Goal: Information Seeking & Learning: Understand process/instructions

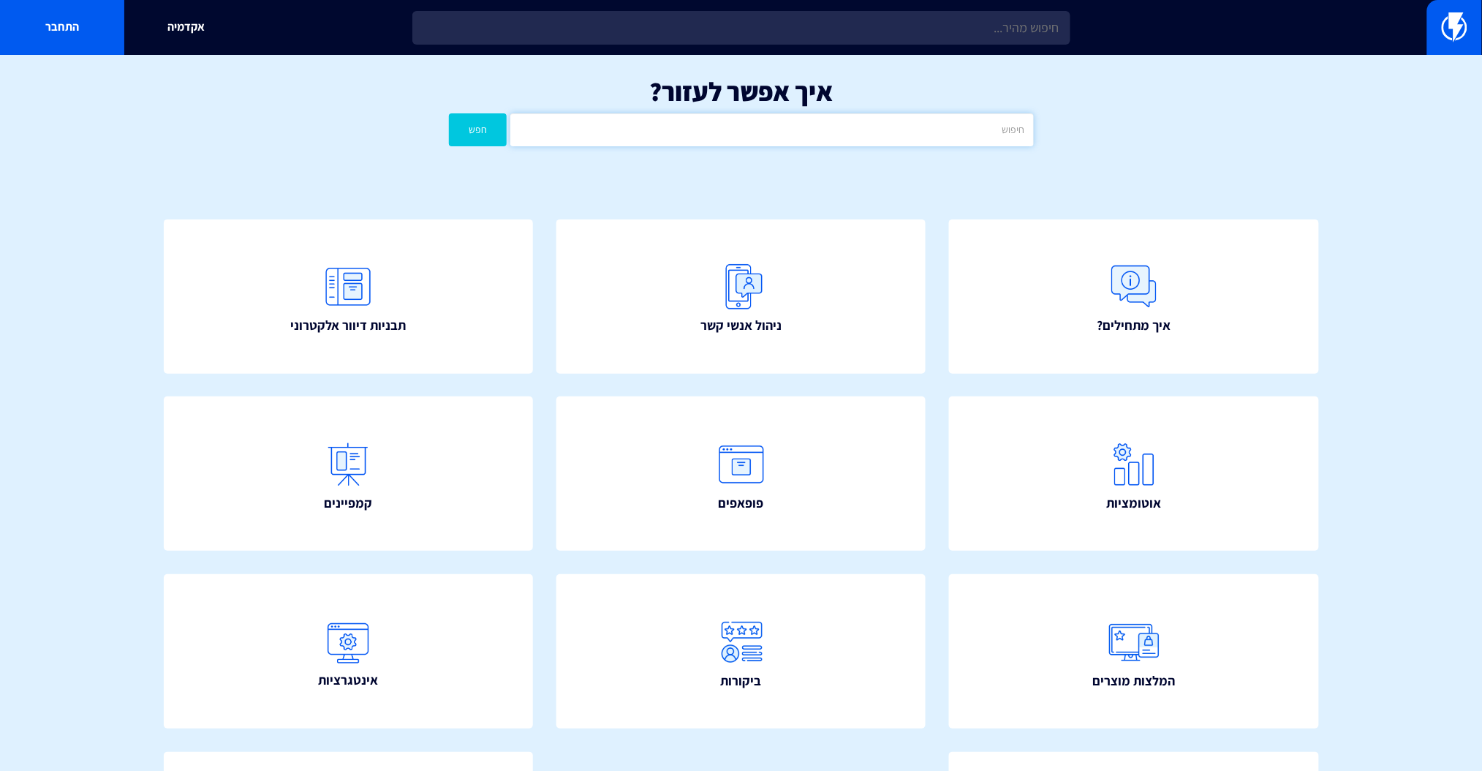
click at [873, 129] on input "text" at bounding box center [771, 129] width 523 height 33
type input "וואטסאפ"
click at [449, 113] on button "חפש" at bounding box center [478, 129] width 58 height 33
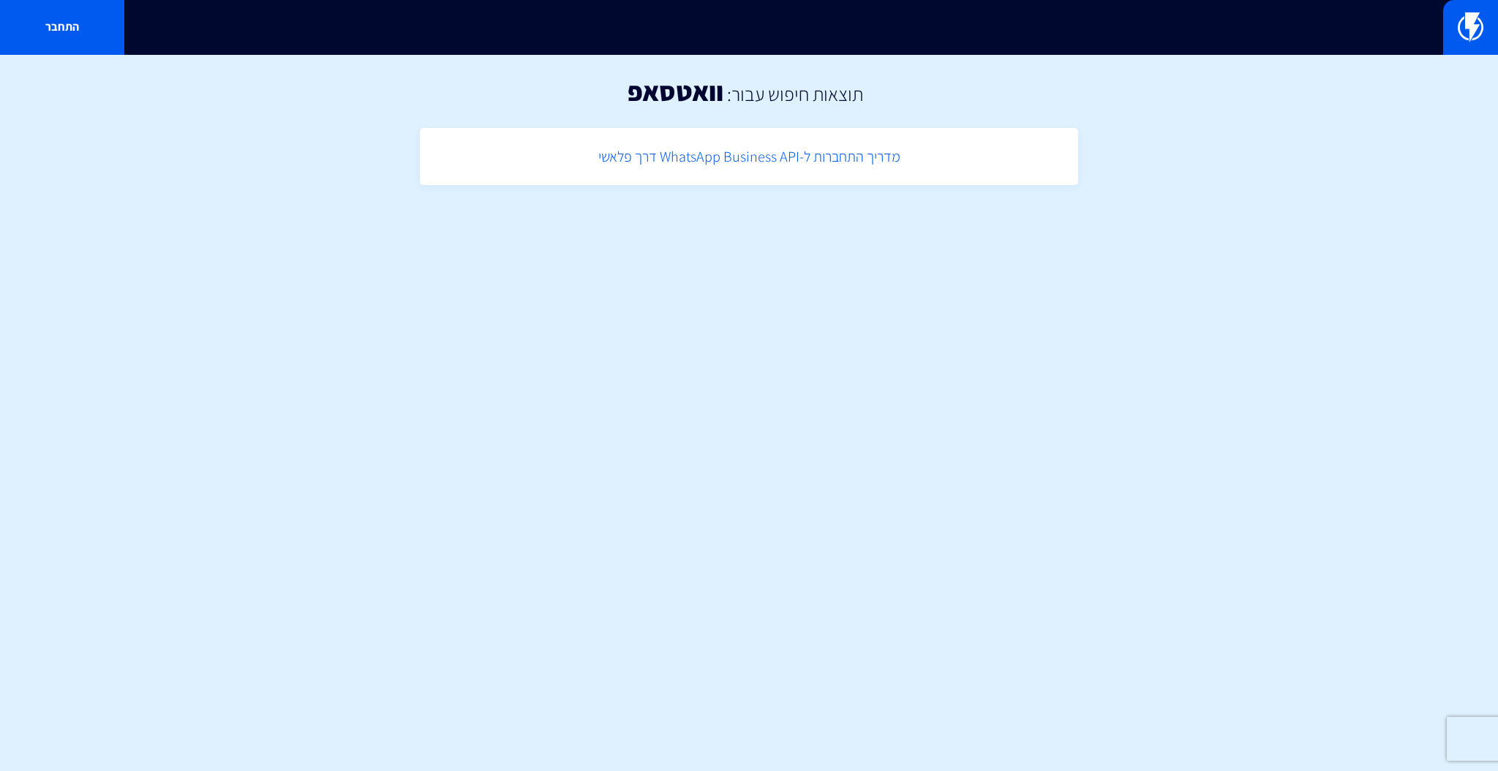
click at [828, 165] on link "מדריך התחברות ל-WhatsApp Business API דרך פלאשי" at bounding box center [748, 156] width 643 height 43
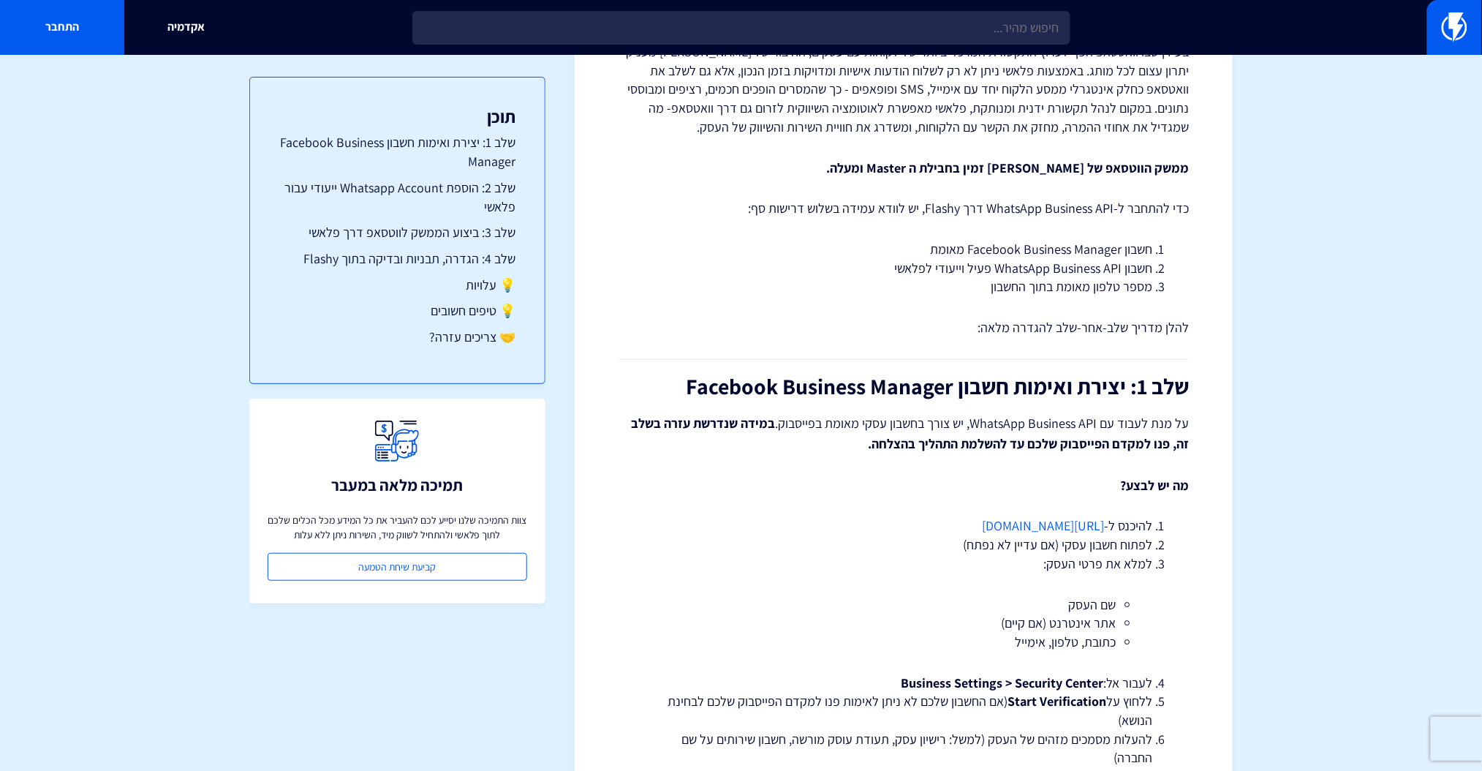
scroll to position [195, 0]
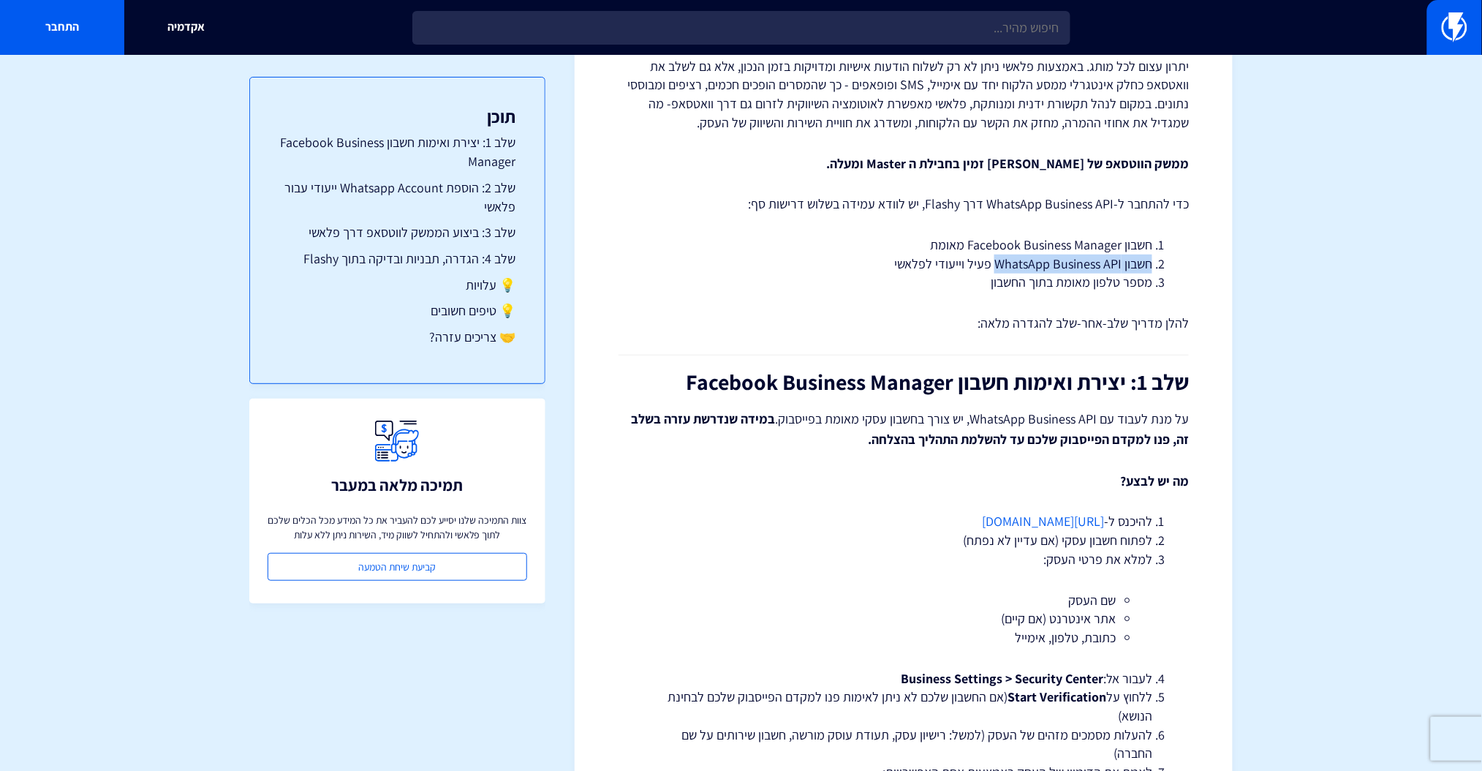
drag, startPoint x: 1155, startPoint y: 264, endPoint x: 1000, endPoint y: 259, distance: 155.8
click at [1000, 259] on li "חשבון WhatsApp Business API פעיל וייעודי לפלאשי" at bounding box center [903, 263] width 497 height 19
drag, startPoint x: 960, startPoint y: 251, endPoint x: 1026, endPoint y: 250, distance: 65.8
click at [1026, 250] on ol "חשבון Facebook Business Manager מאומת חשבון WhatsApp Business API פעיל וייעודי …" at bounding box center [904, 263] width 526 height 56
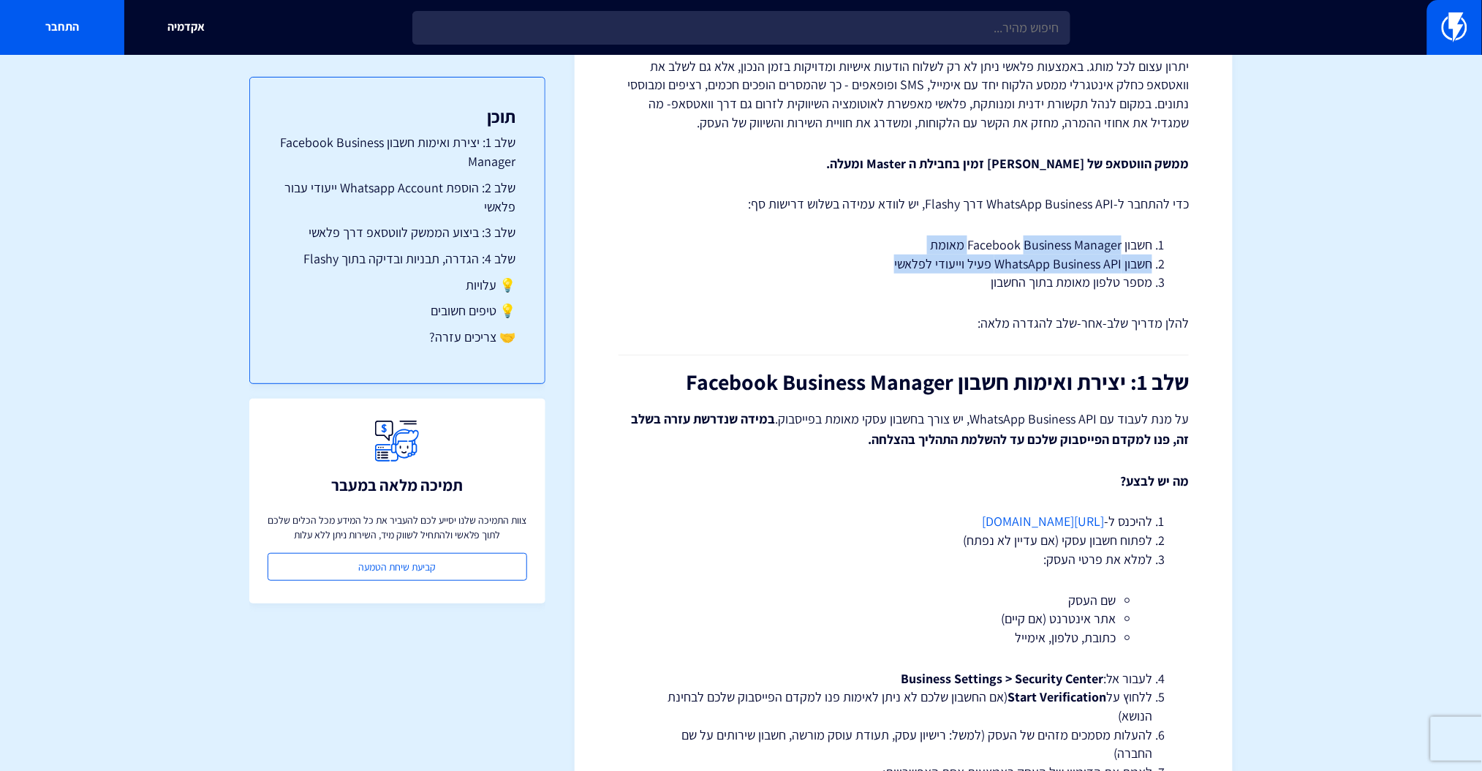
click at [1026, 250] on li "חשבון Facebook Business Manager מאומת" at bounding box center [903, 244] width 497 height 19
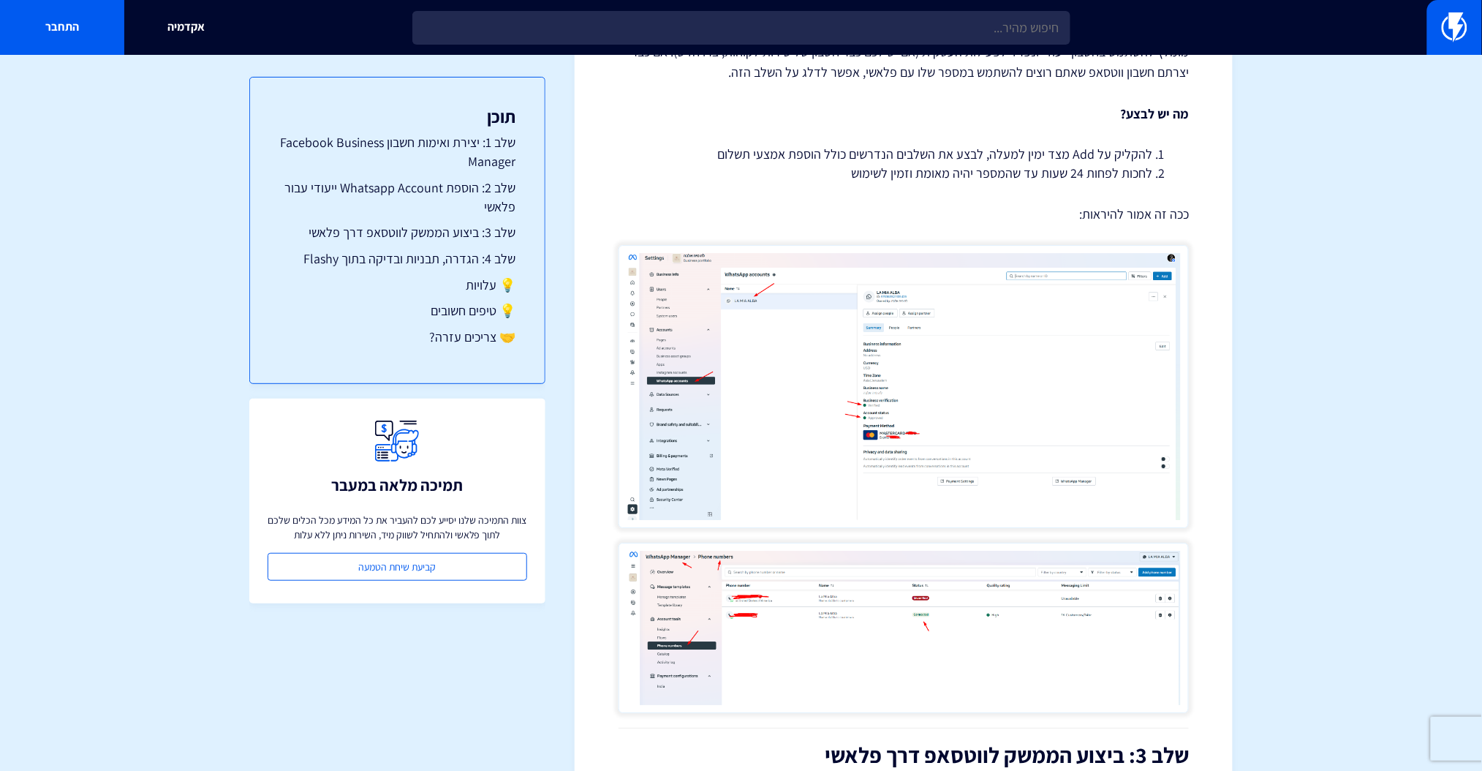
scroll to position [1560, 0]
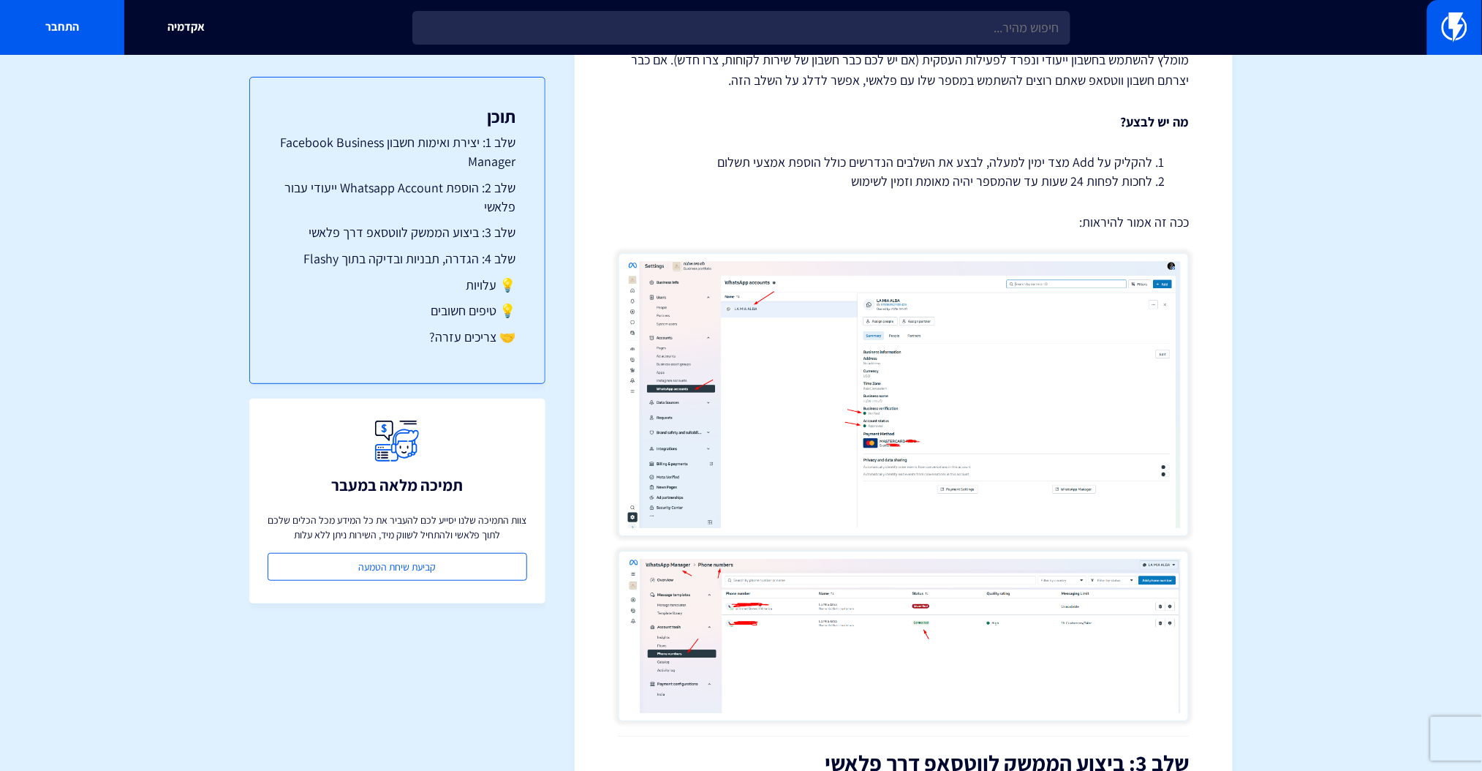
click at [918, 422] on img at bounding box center [904, 394] width 570 height 282
click at [849, 627] on img at bounding box center [904, 636] width 570 height 170
click at [1296, 461] on section "מרכז תמיכה אינטגרציות מדריך התחברות ל-WhatsApp Business API דרך פלאשי ממשק הווט…" at bounding box center [741, 130] width 1482 height 3270
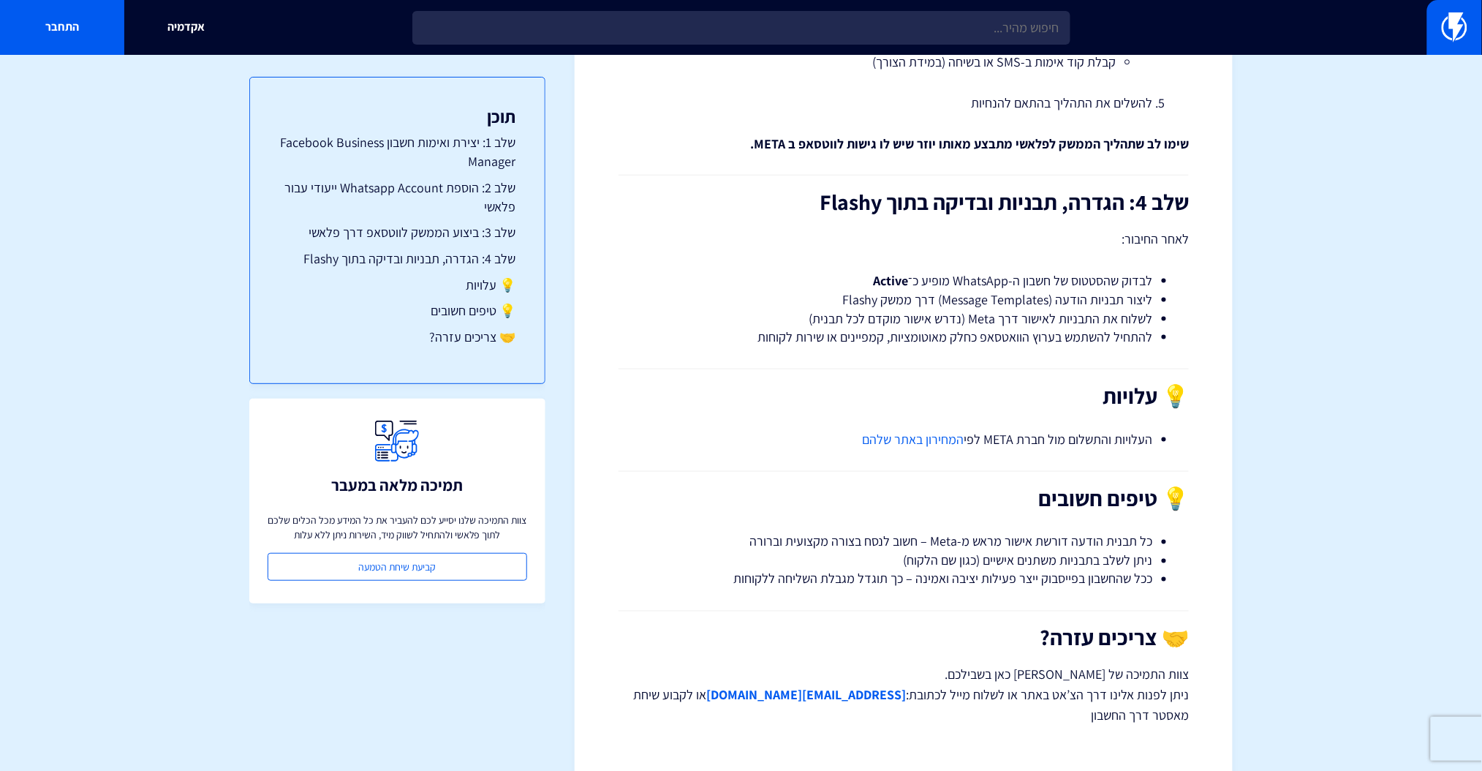
scroll to position [2554, 0]
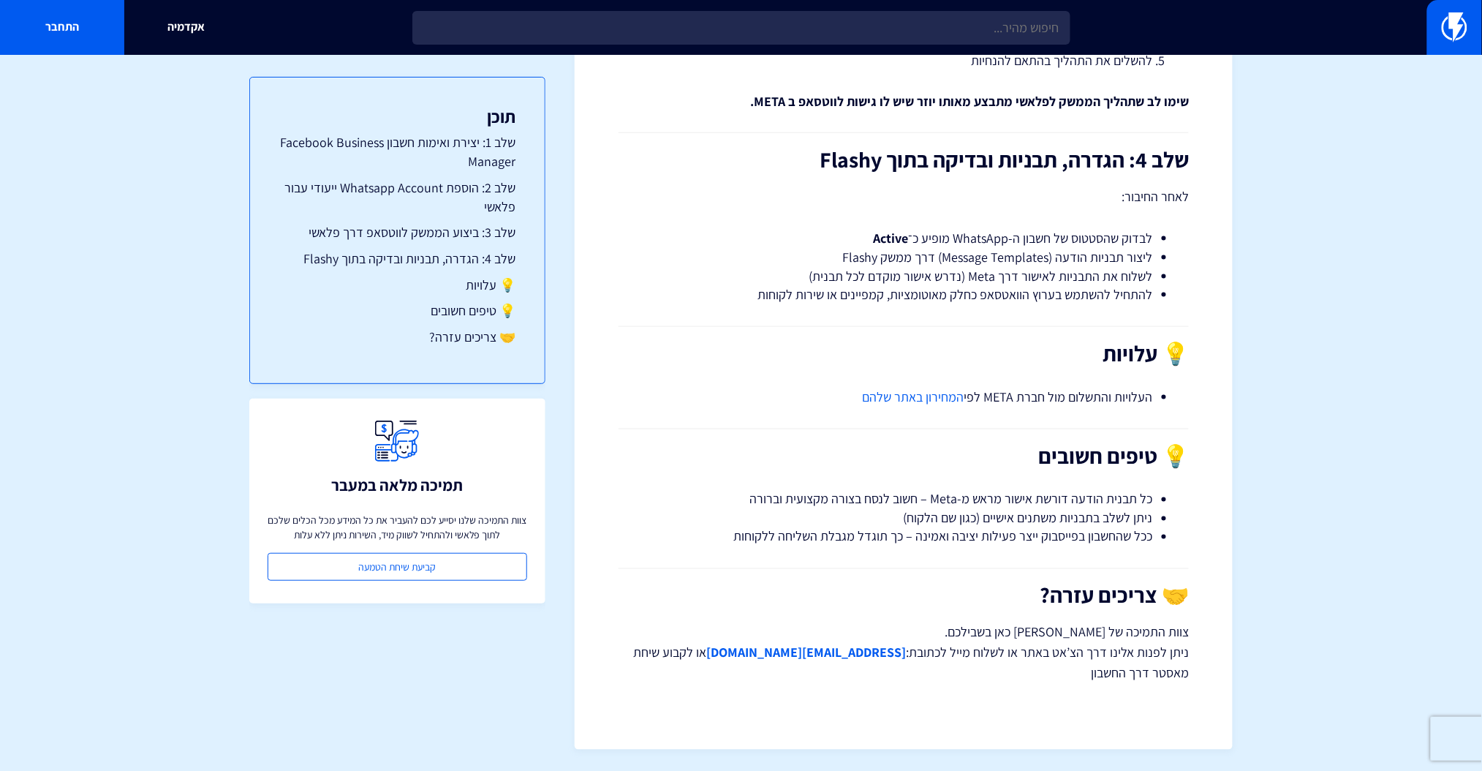
click at [938, 401] on link "המחירון באתר שלהם" at bounding box center [913, 396] width 102 height 17
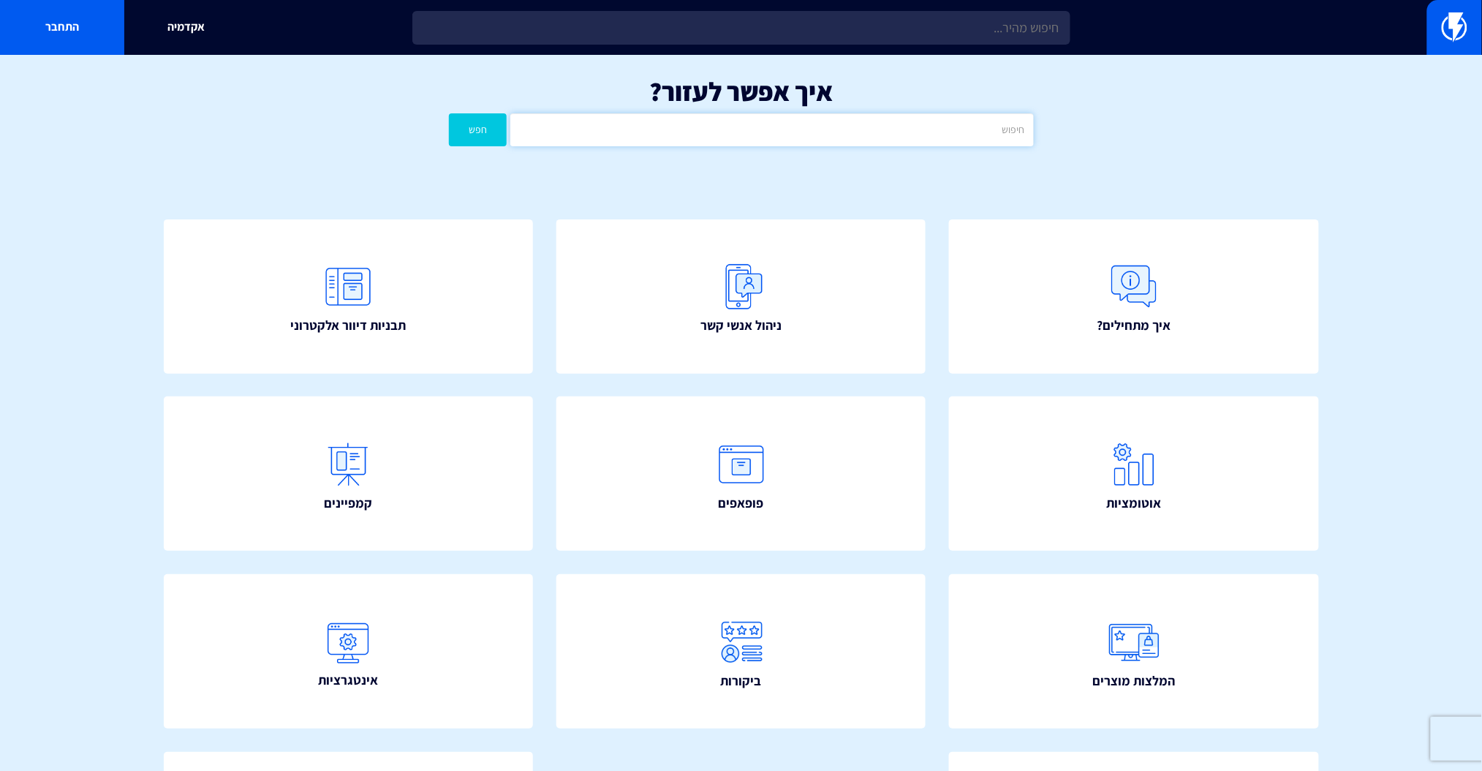
click at [799, 121] on input "text" at bounding box center [771, 129] width 523 height 33
type input "קופונים דינמיים"
click at [449, 113] on button "חפש" at bounding box center [478, 129] width 58 height 33
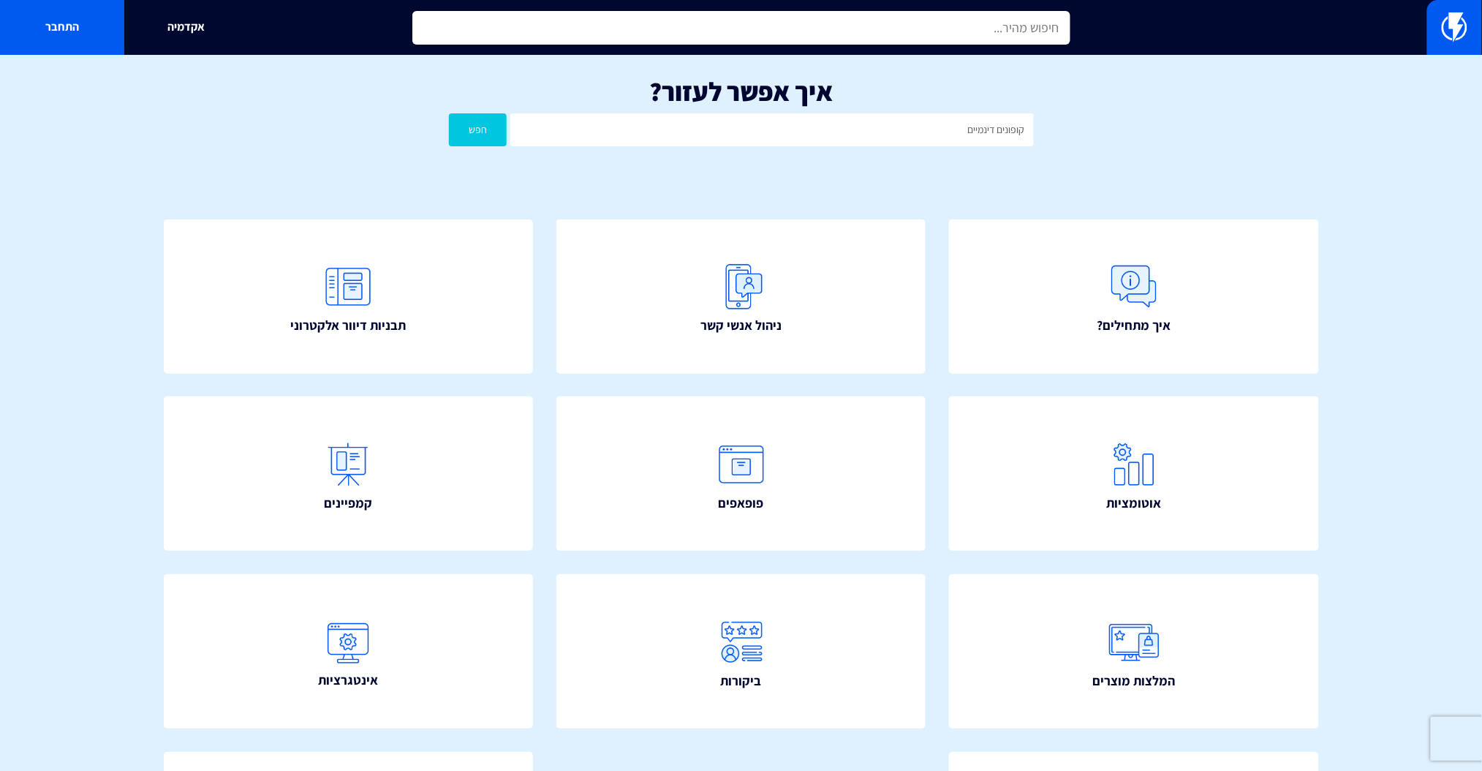
click at [930, 25] on input "text" at bounding box center [741, 28] width 658 height 34
click at [964, 33] on input "קופונים דינמיים" at bounding box center [741, 28] width 658 height 34
type input "קופון דינמי"
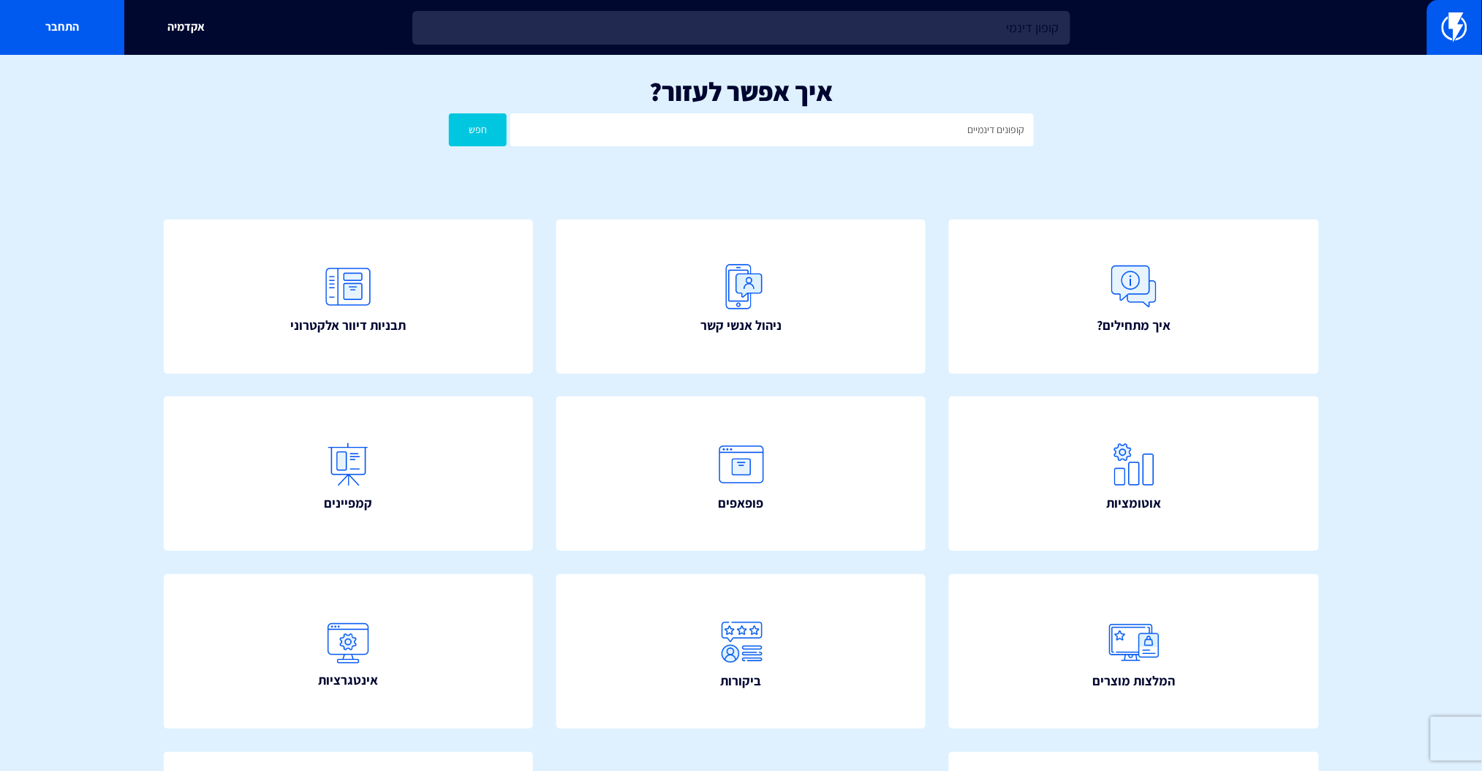
drag, startPoint x: 1160, startPoint y: 129, endPoint x: 1153, endPoint y: 128, distance: 7.3
click at [1153, 128] on div "איך אפשר לעזור? קופונים דינמיים חפש" at bounding box center [741, 115] width 1482 height 121
click at [962, 135] on input "קופונים דינמיים" at bounding box center [771, 129] width 523 height 33
type input "קופון דינמי"
click at [449, 113] on button "חפש" at bounding box center [478, 129] width 58 height 33
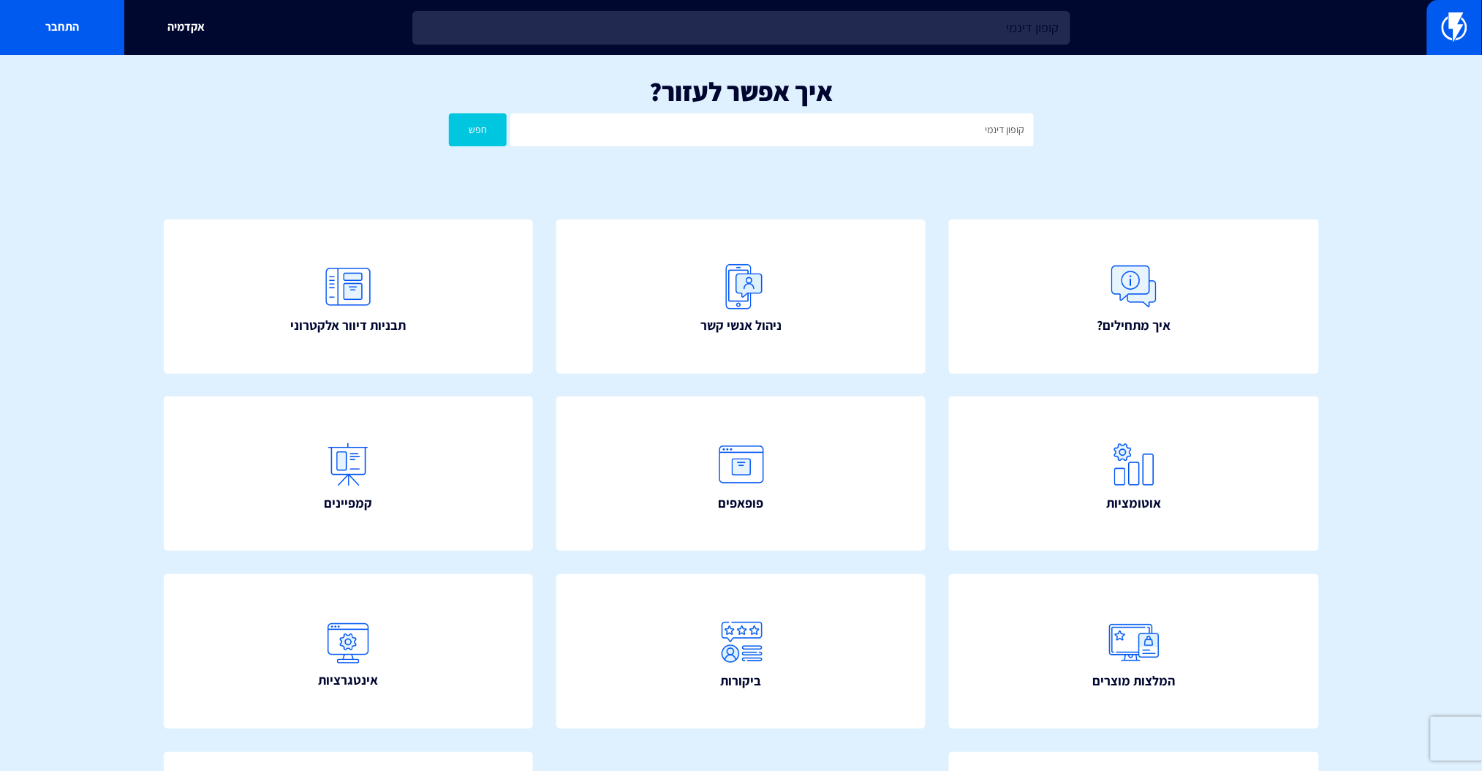
click at [1269, 118] on div "איך אפשר לעזור? קופון דינמי חפש" at bounding box center [741, 115] width 1482 height 121
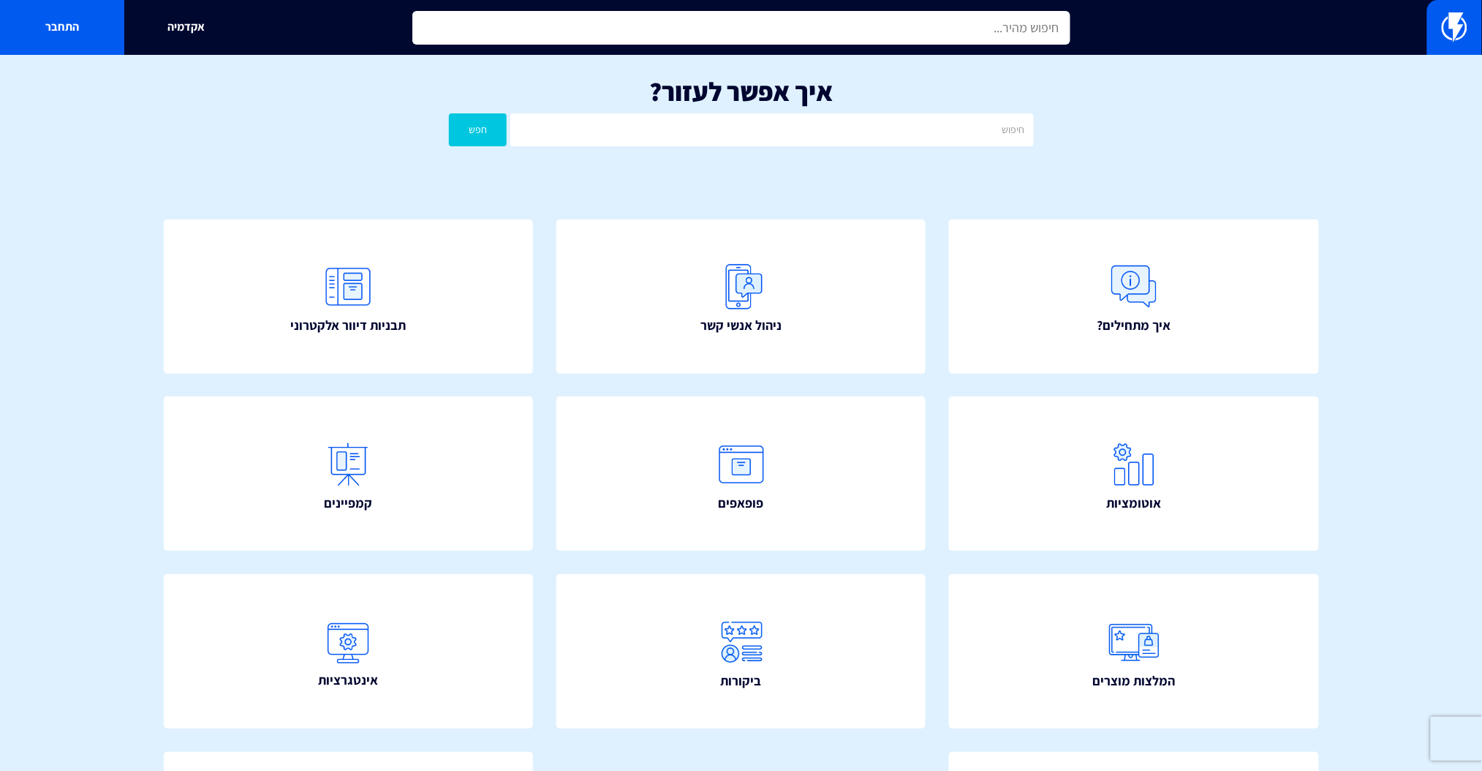
click at [889, 32] on input "text" at bounding box center [741, 28] width 658 height 34
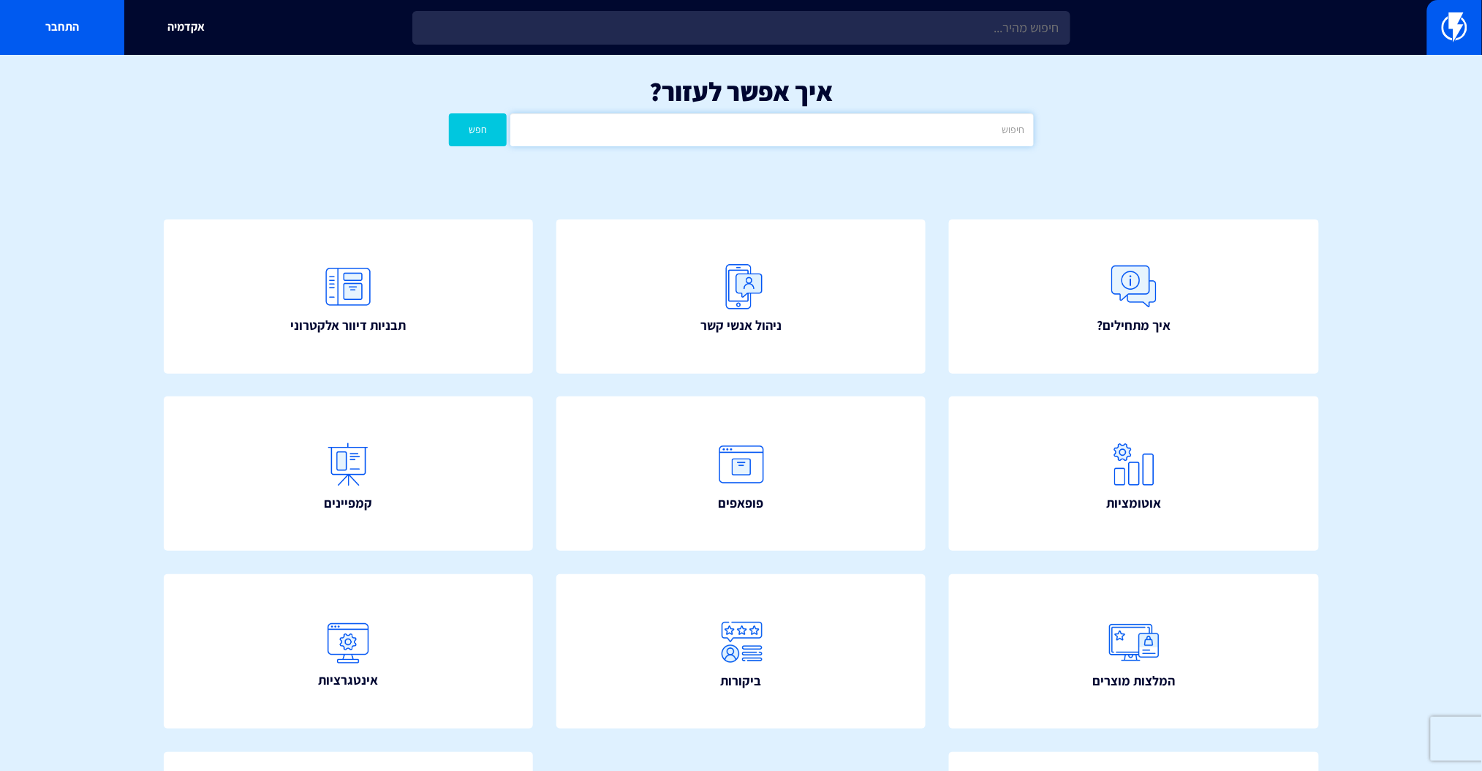
click at [965, 125] on input "text" at bounding box center [771, 129] width 523 height 33
type input "קופון"
click at [449, 113] on button "חפש" at bounding box center [478, 129] width 58 height 33
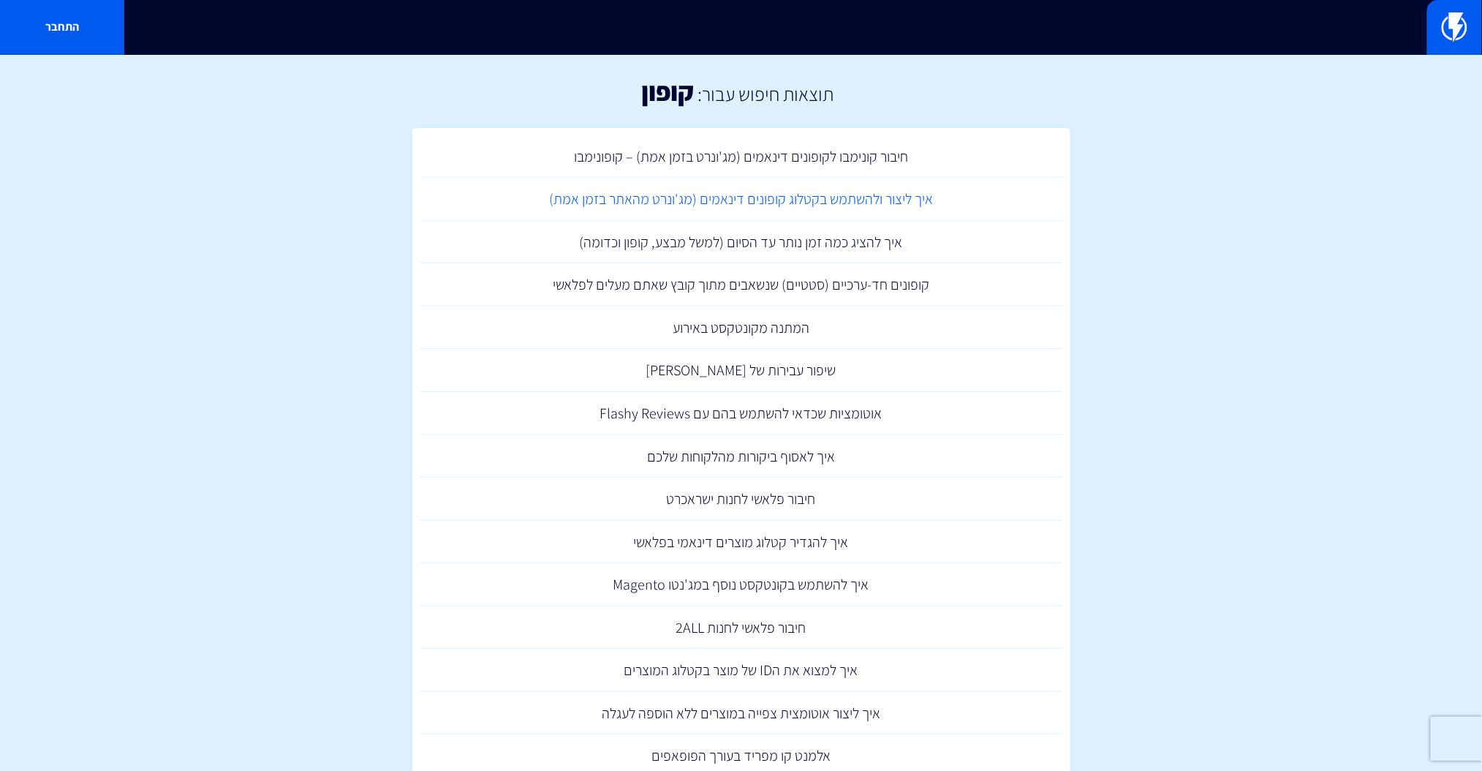
click at [749, 194] on link "איך ליצור ולהשתמש בקטלוג קופונים דינאמים (מג'ונרט מהאתר בזמן אמת)" at bounding box center [741, 199] width 643 height 43
